Goal: Task Accomplishment & Management: Use online tool/utility

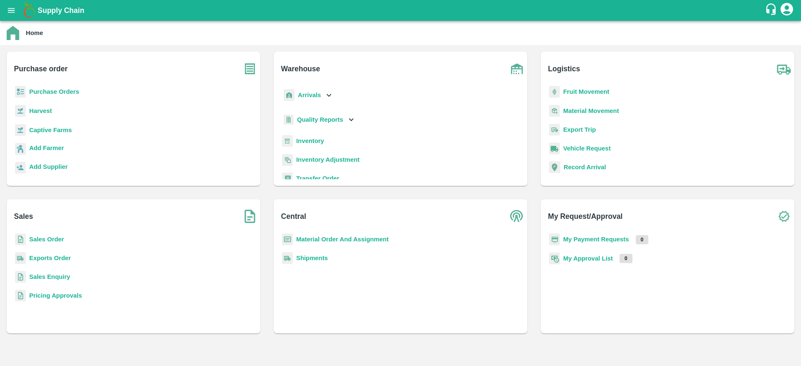
click at [45, 91] on b "Purchase Orders" at bounding box center [54, 91] width 50 height 7
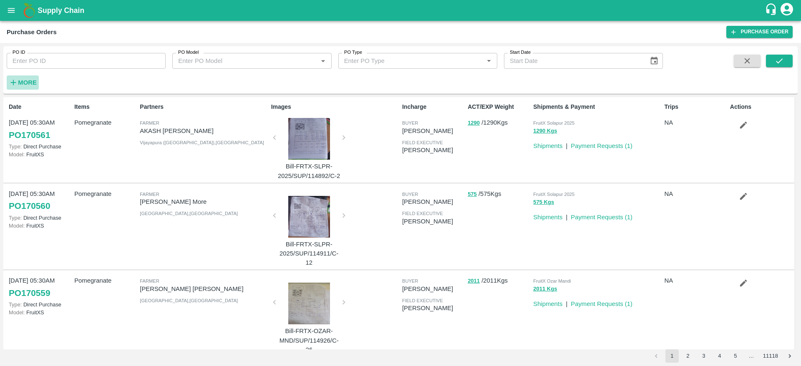
click at [24, 81] on strong "More" at bounding box center [27, 82] width 19 height 7
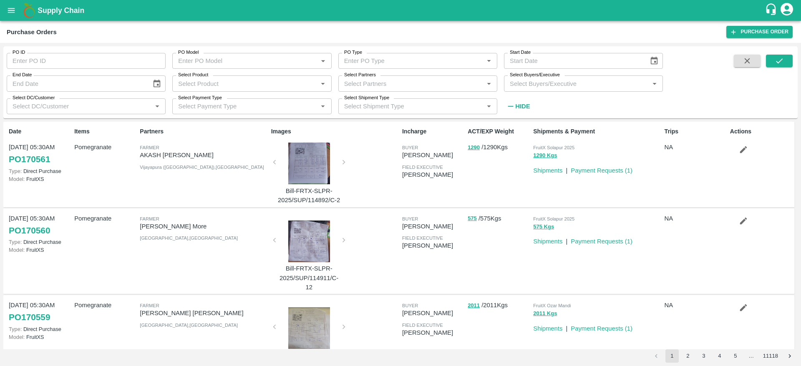
click at [46, 106] on input "Select DC/Customer" at bounding box center [79, 106] width 140 height 11
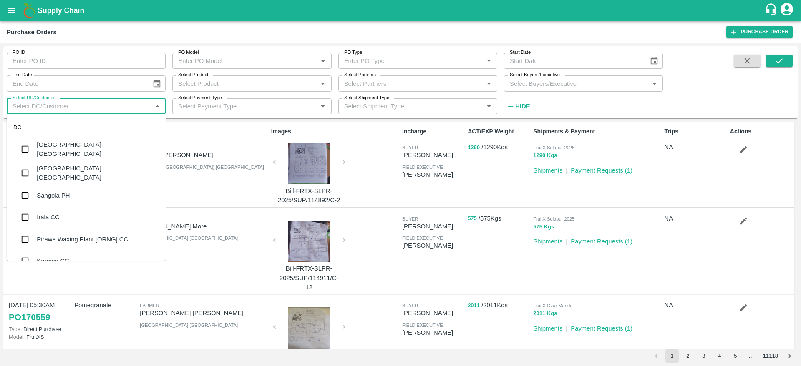
type input "d"
type input "fr"
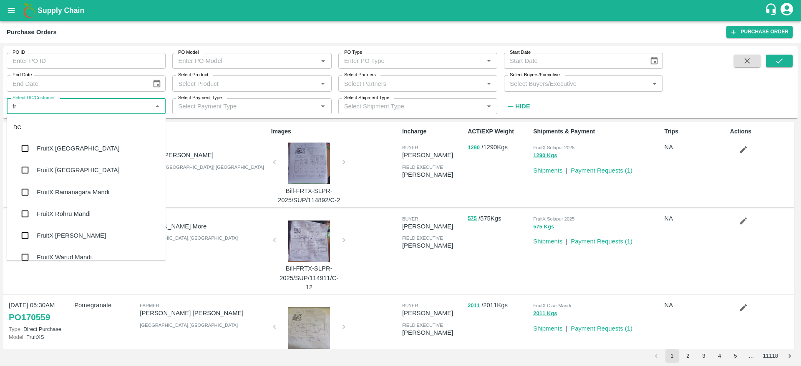
click at [69, 152] on div "FruitX [GEOGRAPHIC_DATA]" at bounding box center [78, 148] width 83 height 9
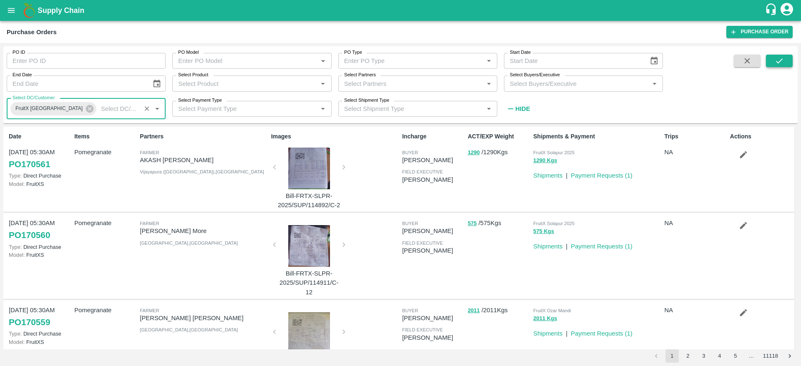
click at [774, 60] on button "submit" at bounding box center [779, 61] width 27 height 13
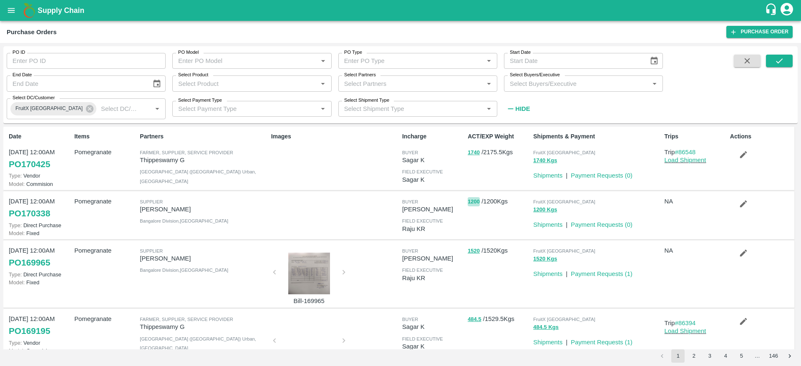
click at [474, 199] on button "1200" at bounding box center [474, 202] width 12 height 10
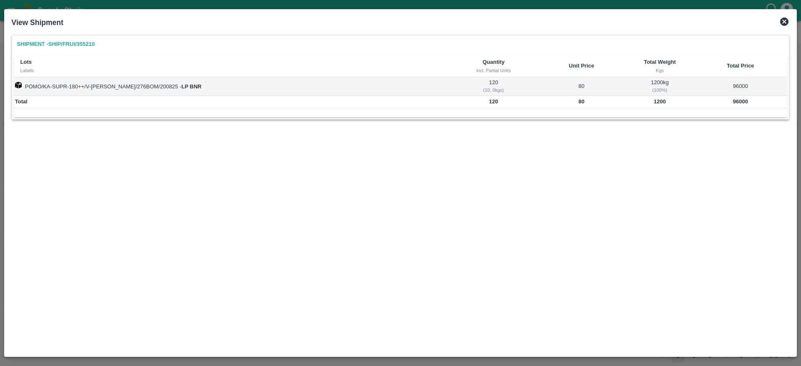
click at [786, 19] on icon at bounding box center [784, 22] width 8 height 8
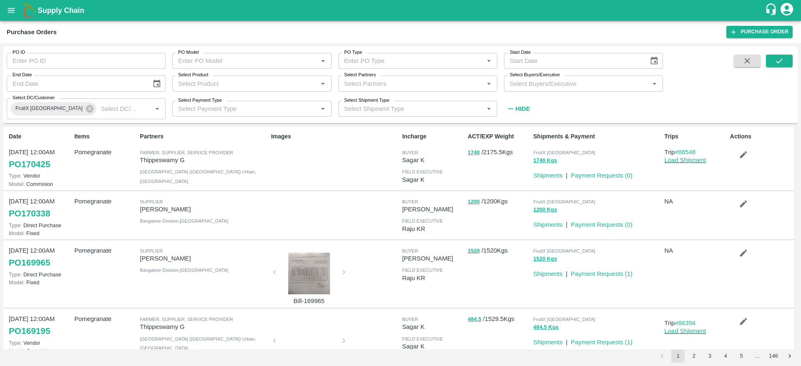
click at [310, 268] on div at bounding box center [309, 274] width 63 height 42
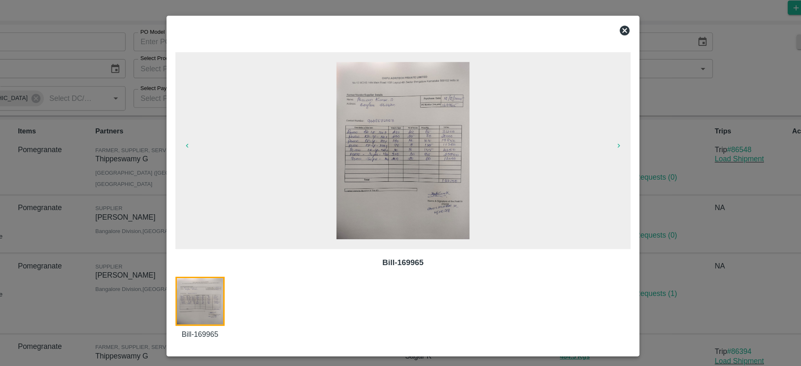
click at [589, 53] on icon at bounding box center [588, 51] width 8 height 8
